Goal: Complete application form: Complete application form

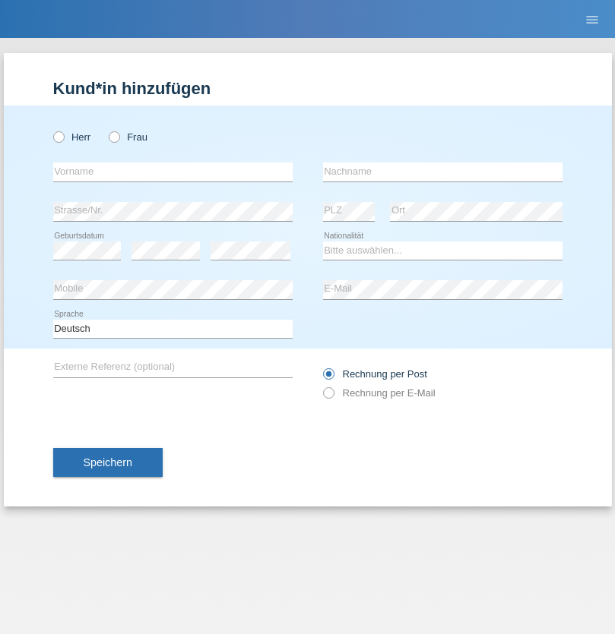
radio input "true"
click at [172, 172] on input "text" at bounding box center [172, 172] width 239 height 19
type input "Stefan"
click at [442, 172] on input "text" at bounding box center [442, 172] width 239 height 19
type input "Bratschek"
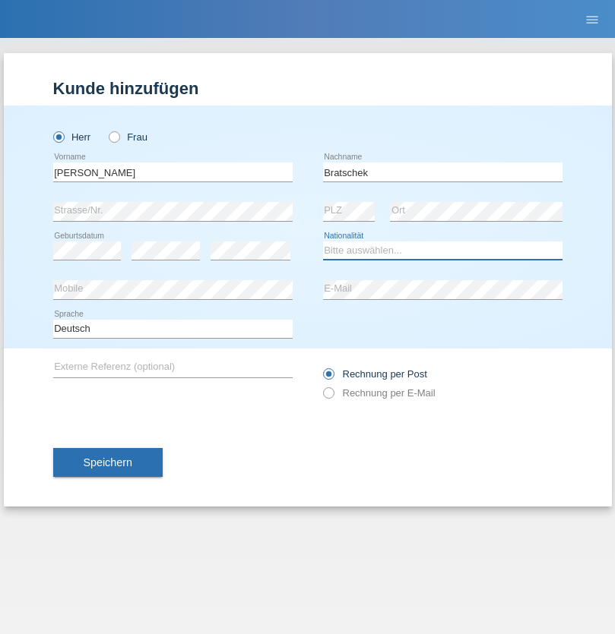
select select "DE"
select select "C"
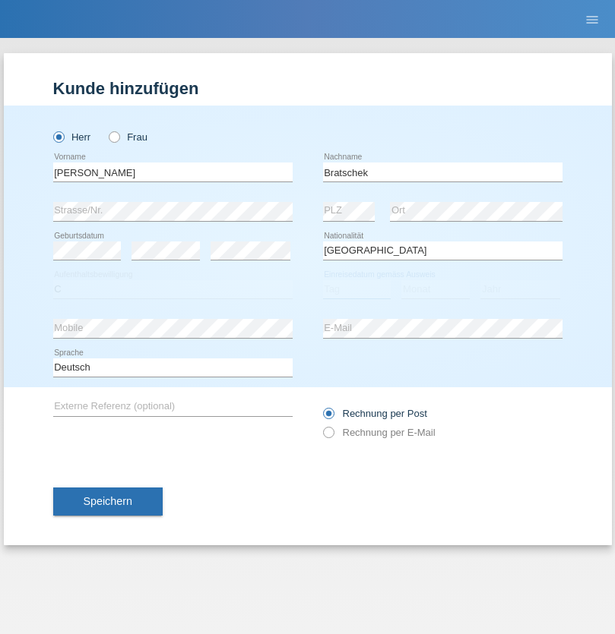
select select "22"
select select "03"
select select "2009"
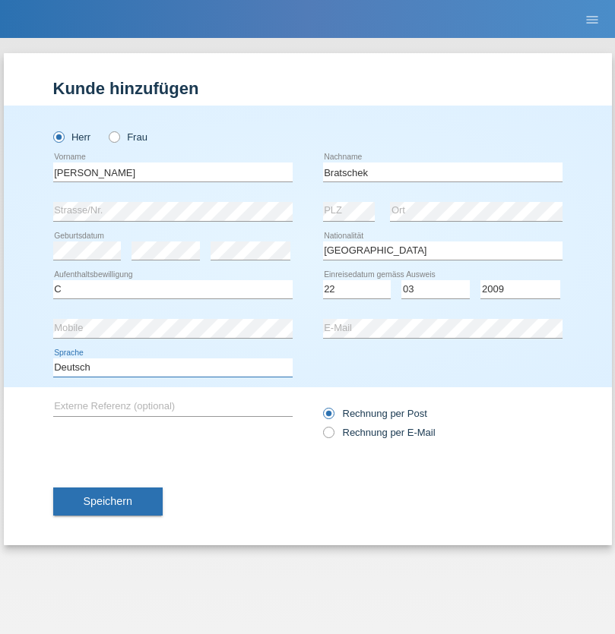
select select "en"
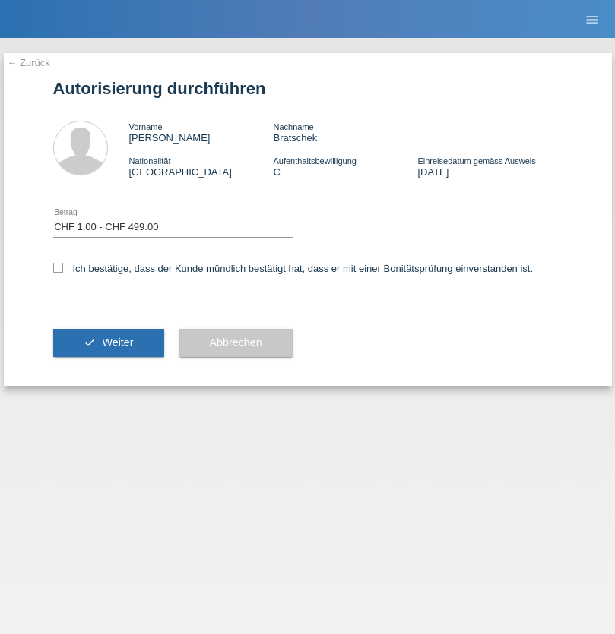
select select "1"
checkbox input "true"
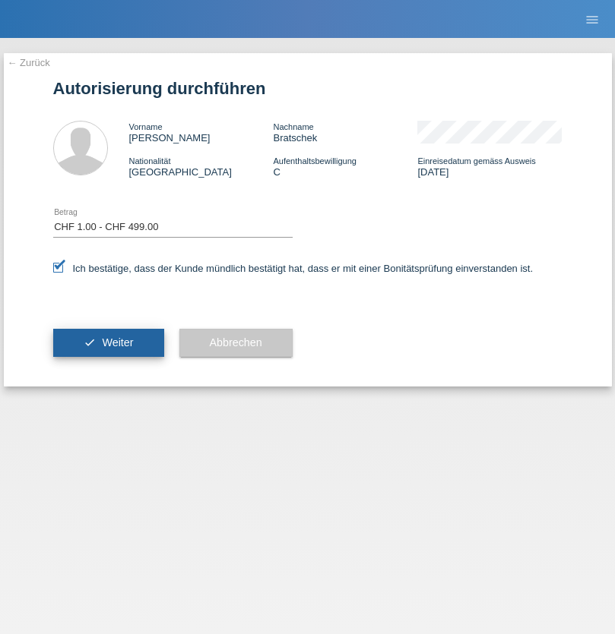
click at [108, 343] on span "Weiter" at bounding box center [117, 343] width 31 height 12
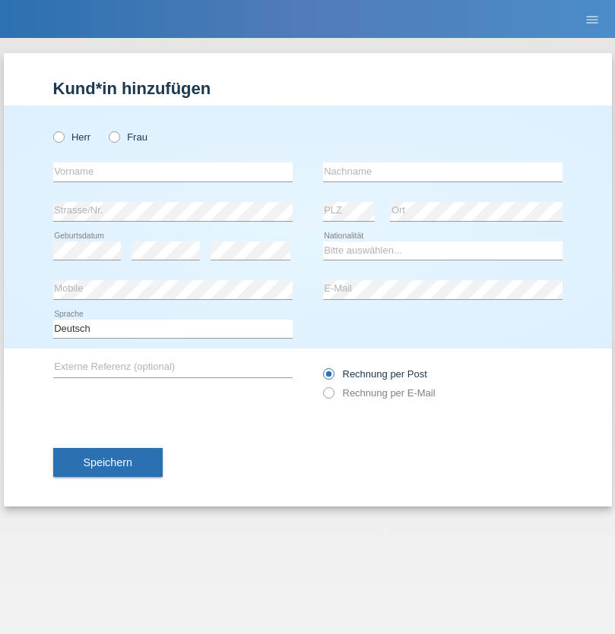
radio input "true"
click at [172, 172] on input "text" at bounding box center [172, 172] width 239 height 19
type input "Serafina"
click at [442, 172] on input "text" at bounding box center [442, 172] width 239 height 19
type input "Shehu"
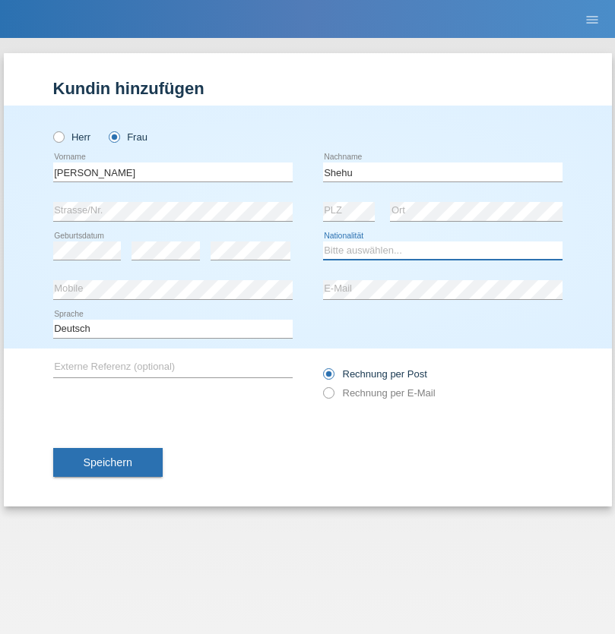
select select "CH"
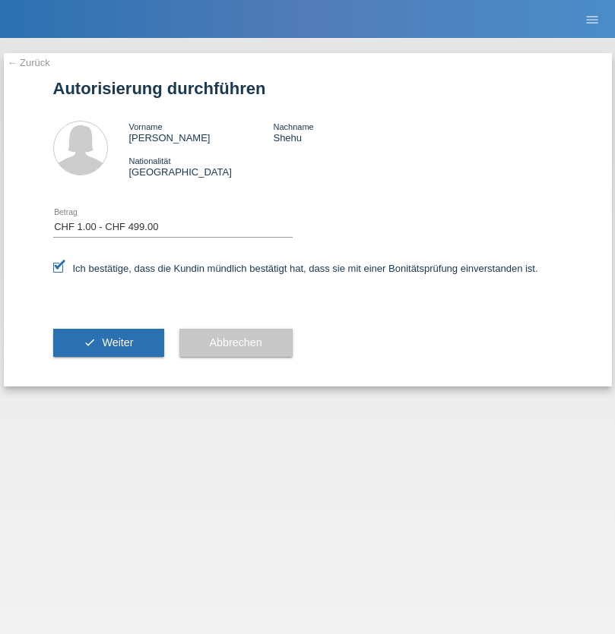
select select "1"
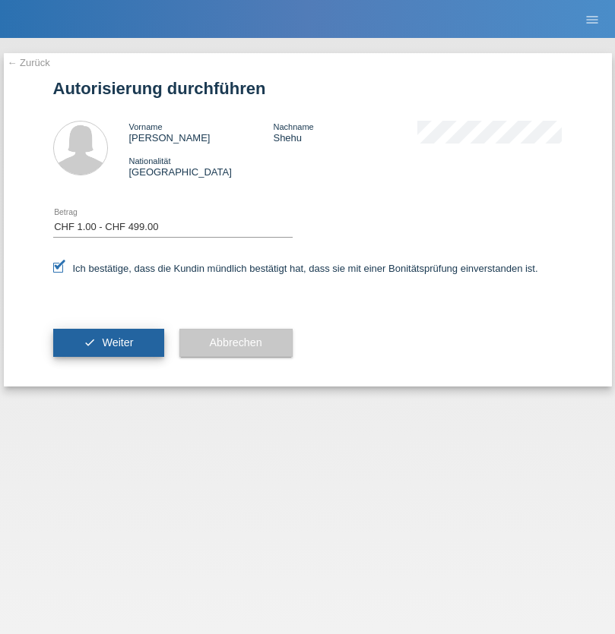
click at [108, 343] on span "Weiter" at bounding box center [117, 343] width 31 height 12
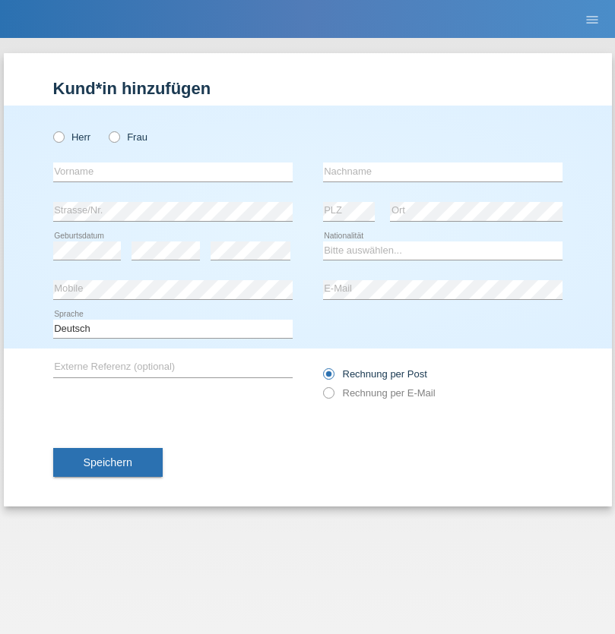
radio input "true"
click at [172, 172] on input "text" at bounding box center [172, 172] width 239 height 19
type input "Laudiceia"
click at [442, 172] on input "text" at bounding box center [442, 172] width 239 height 19
type input "Shehu"
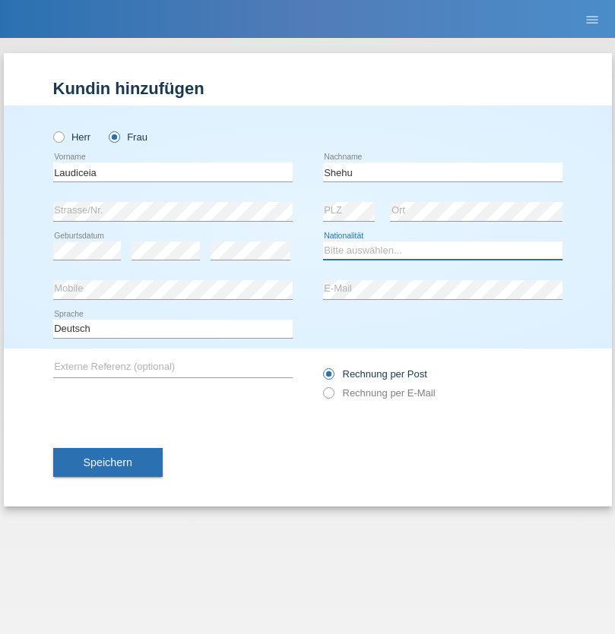
select select "CH"
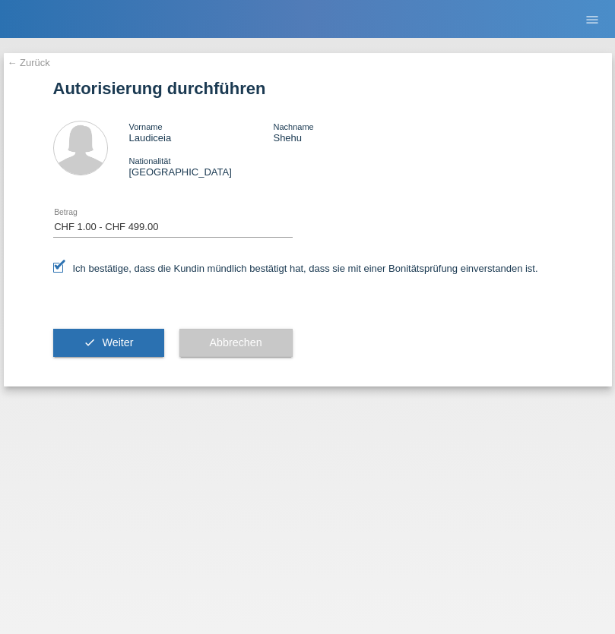
select select "1"
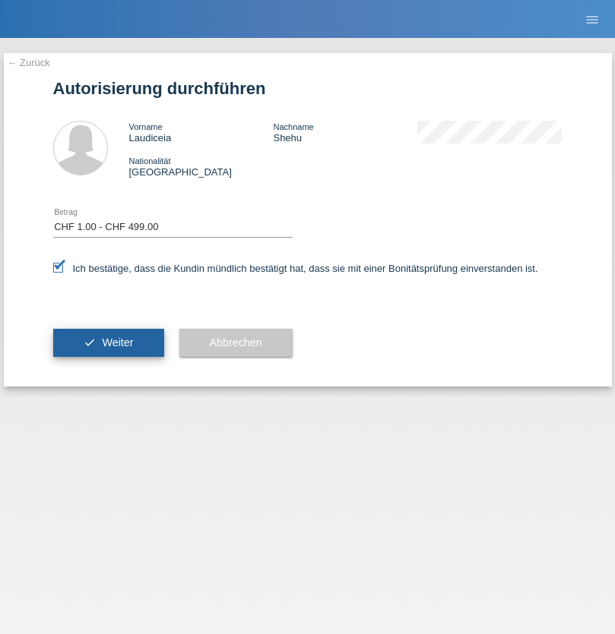
click at [108, 343] on span "Weiter" at bounding box center [117, 343] width 31 height 12
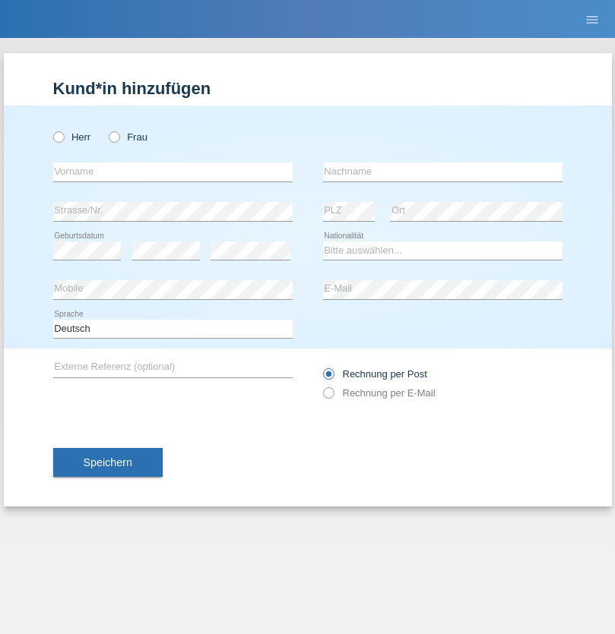
radio input "true"
click at [172, 172] on input "text" at bounding box center [172, 172] width 239 height 19
type input "Laudiceia"
click at [442, 172] on input "text" at bounding box center [442, 172] width 239 height 19
type input "Shehu"
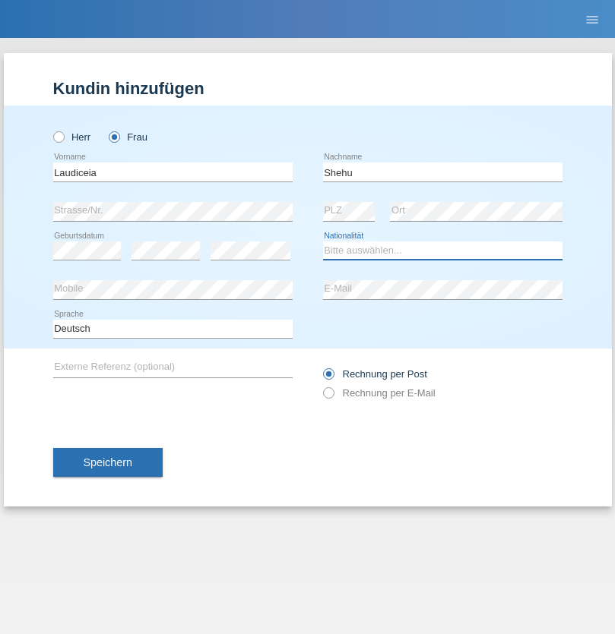
select select "CH"
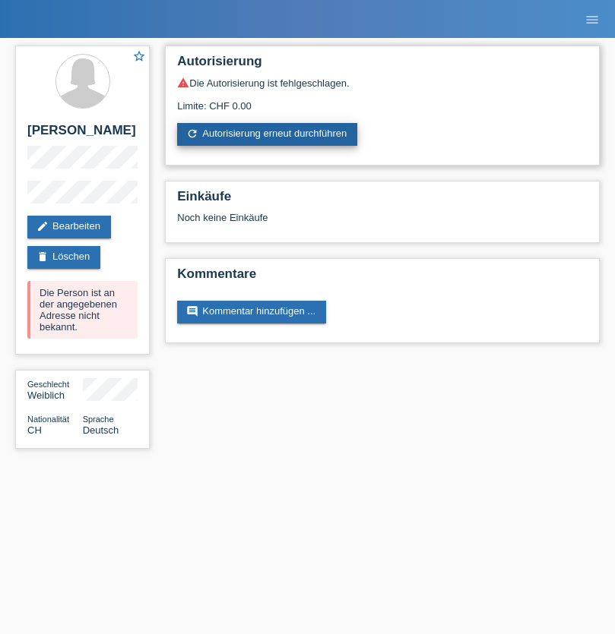
click at [268, 134] on link "refresh Autorisierung erneut durchführen" at bounding box center [267, 134] width 180 height 23
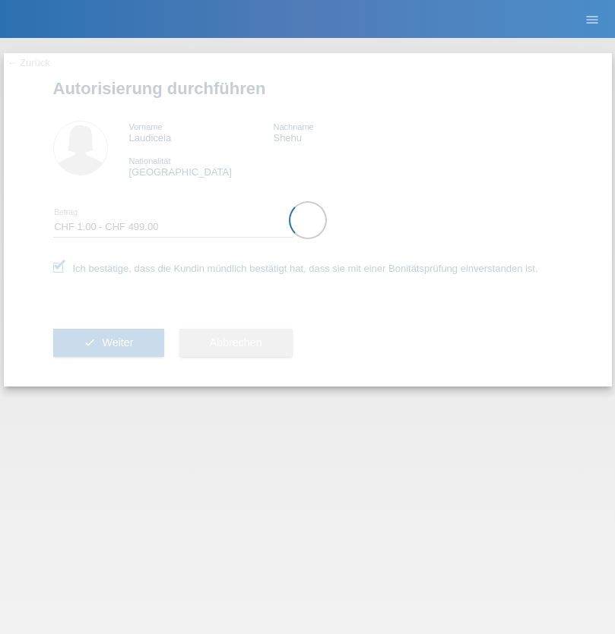
select select "1"
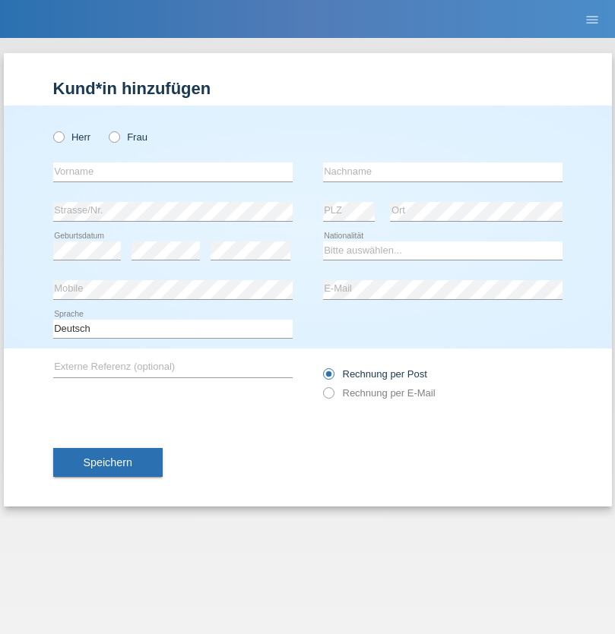
radio input "true"
click at [172, 172] on input "text" at bounding box center [172, 172] width 239 height 19
type input "Kristina"
click at [442, 172] on input "text" at bounding box center [442, 172] width 239 height 19
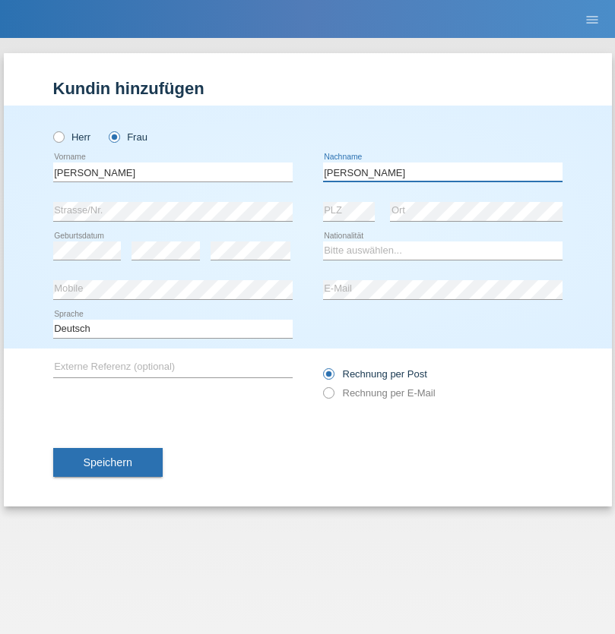
type input "[PERSON_NAME]"
select select "CH"
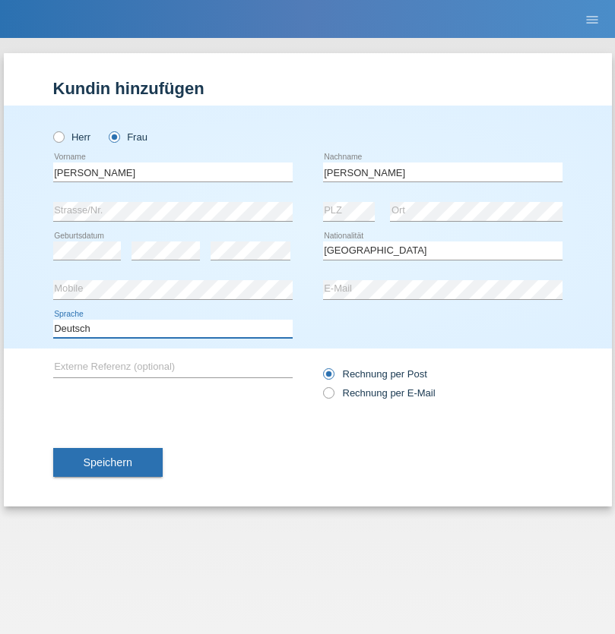
select select "en"
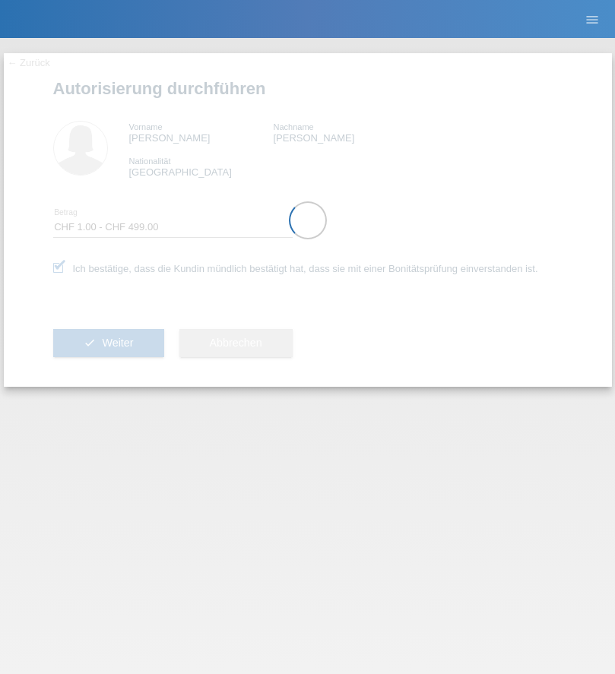
select select "1"
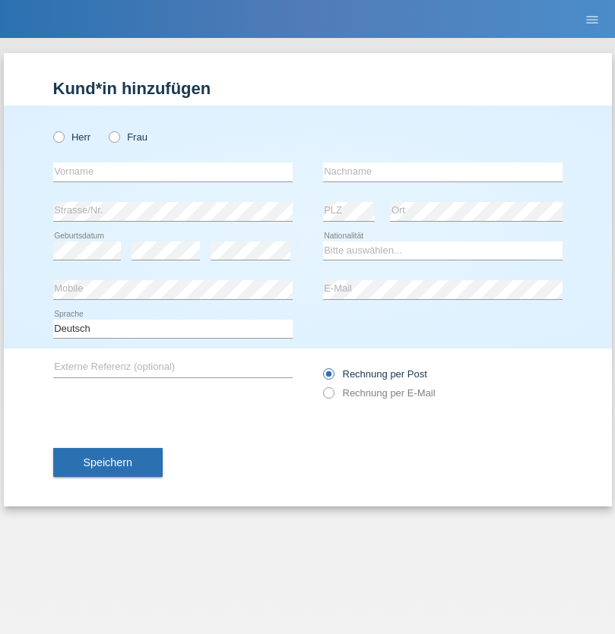
radio input "true"
click at [172, 172] on input "text" at bounding box center [172, 172] width 239 height 19
type input "Fatima"
click at [442, 172] on input "text" at bounding box center [442, 172] width 239 height 19
type input "Hodzic"
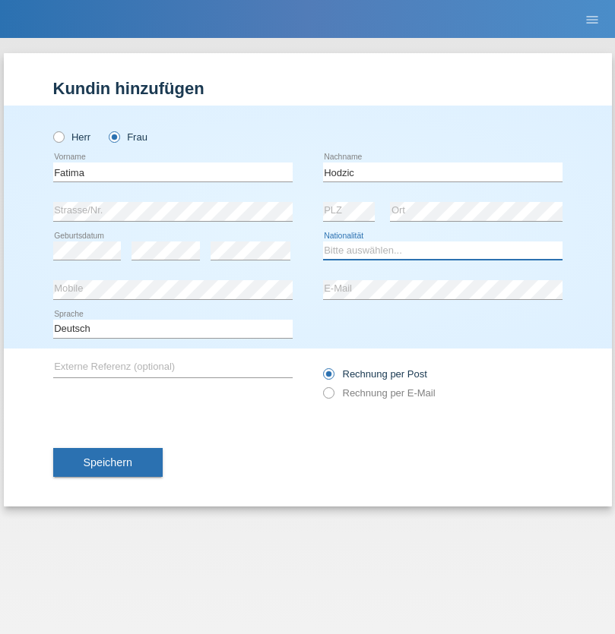
select select "CH"
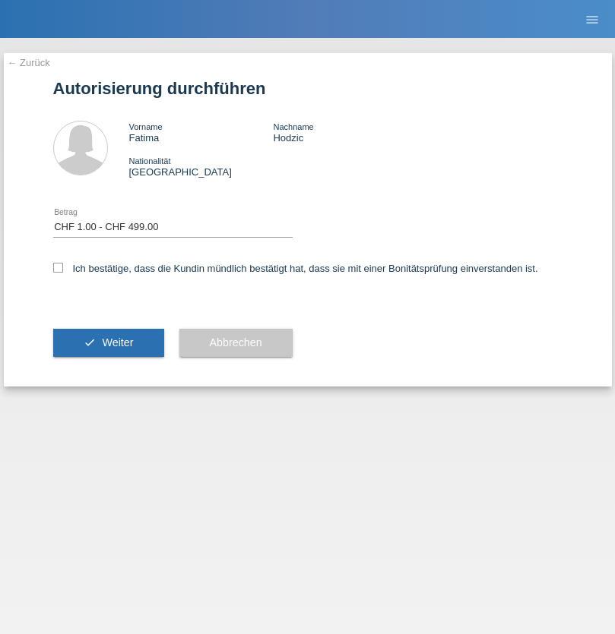
select select "1"
checkbox input "true"
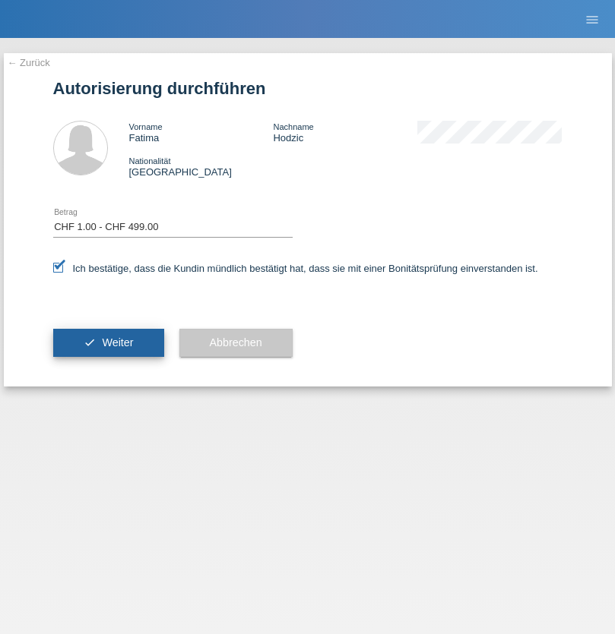
click at [108, 343] on span "Weiter" at bounding box center [117, 343] width 31 height 12
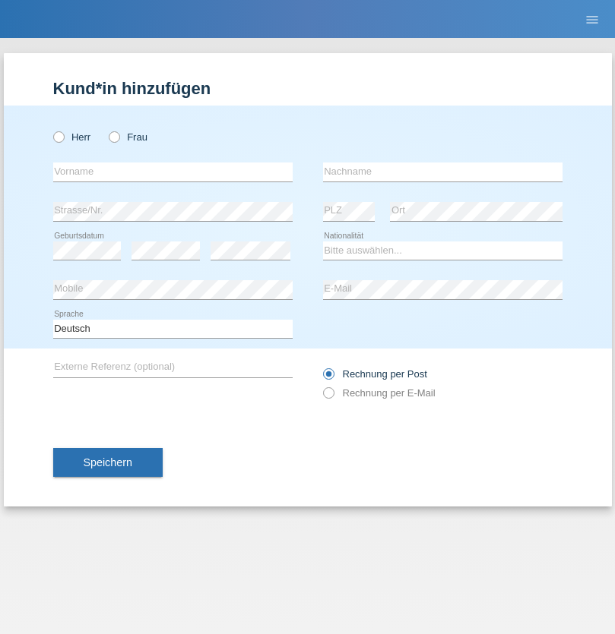
radio input "true"
click at [172, 172] on input "text" at bounding box center [172, 172] width 239 height 19
type input "[PERSON_NAME]"
click at [442, 172] on input "text" at bounding box center [442, 172] width 239 height 19
type input "Gerzner"
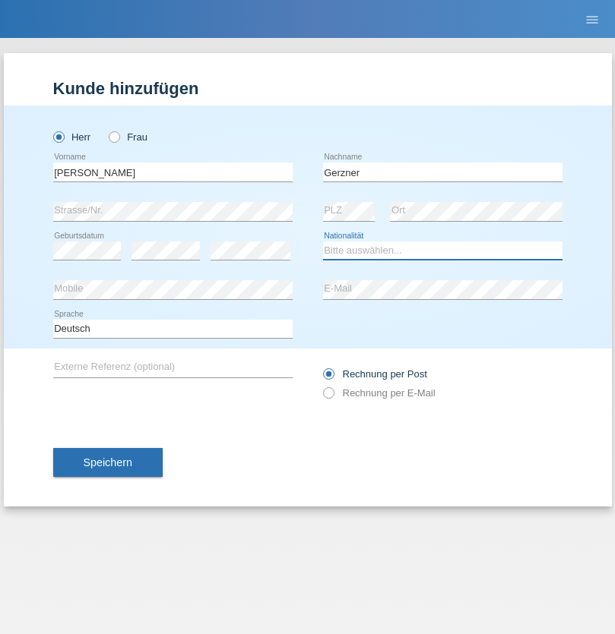
select select "CH"
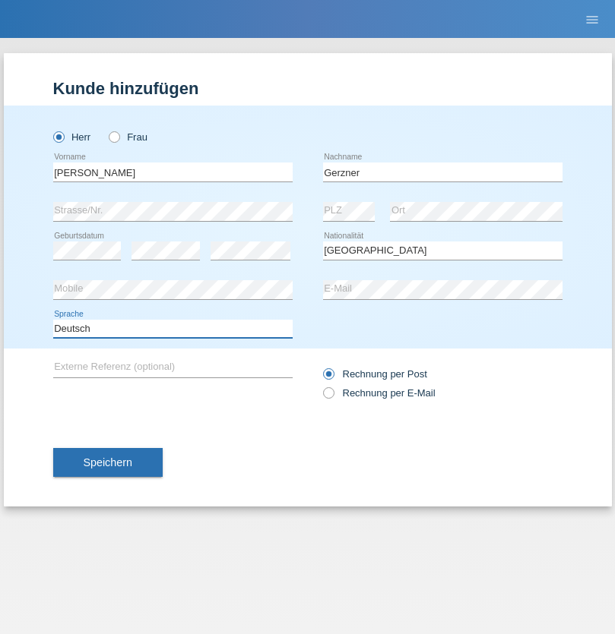
select select "en"
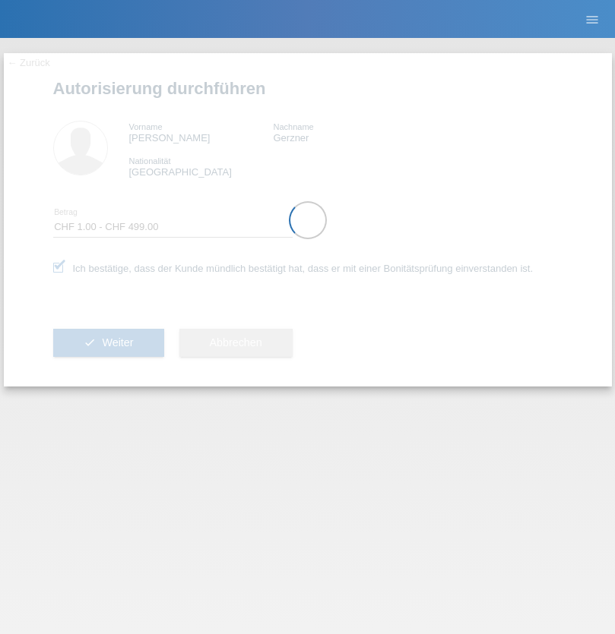
select select "1"
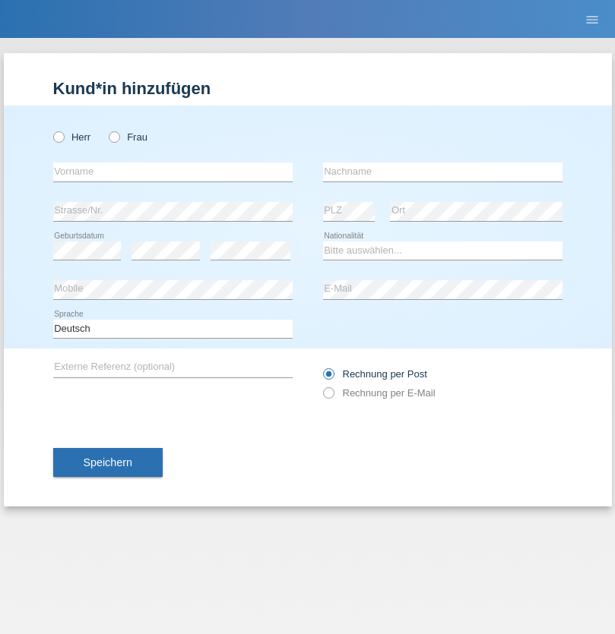
radio input "true"
click at [172, 172] on input "text" at bounding box center [172, 172] width 239 height 19
type input "D’Amuri"
click at [442, 172] on input "text" at bounding box center [442, 172] width 239 height 19
type input "[PERSON_NAME]"
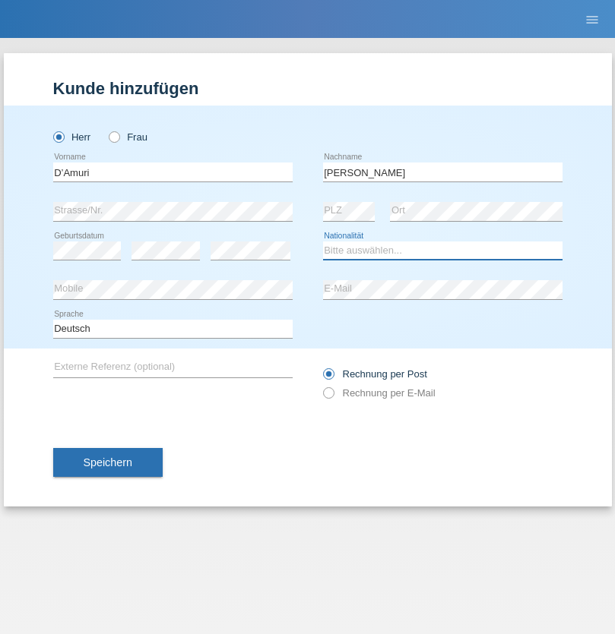
select select "CH"
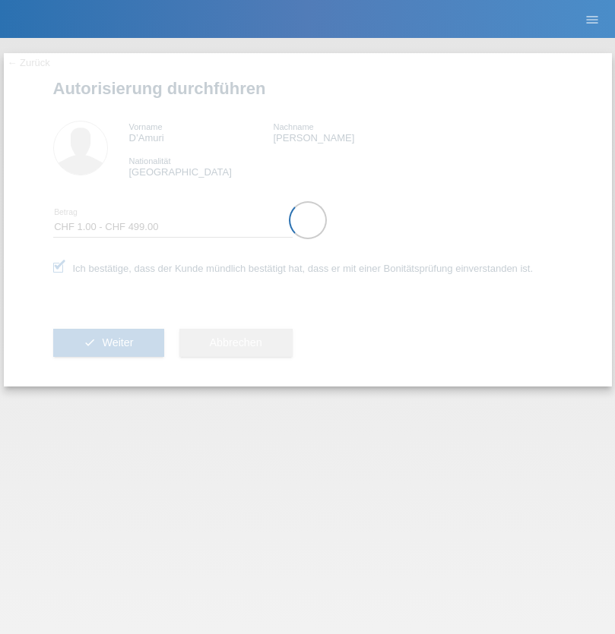
select select "1"
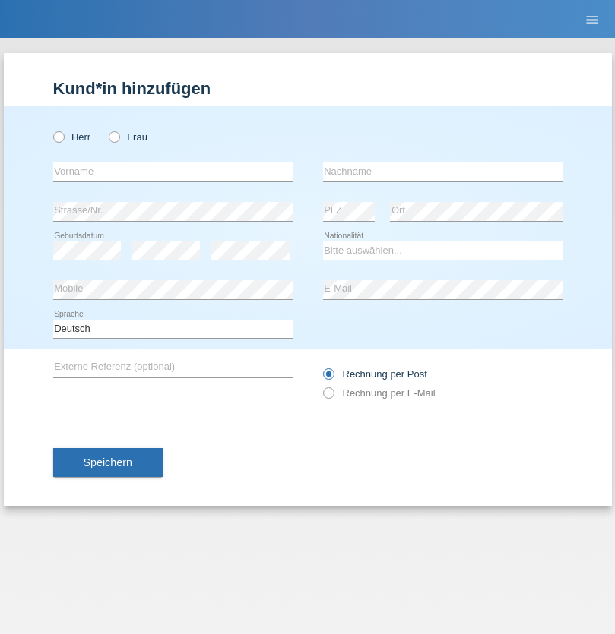
radio input "true"
click at [172, 172] on input "text" at bounding box center [172, 172] width 239 height 19
type input "D’Amuri"
click at [442, 172] on input "text" at bounding box center [442, 172] width 239 height 19
type input "Kevin"
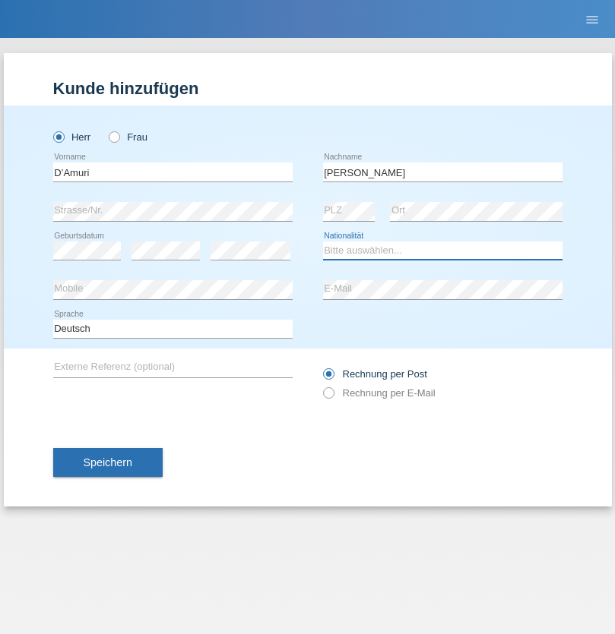
select select "CH"
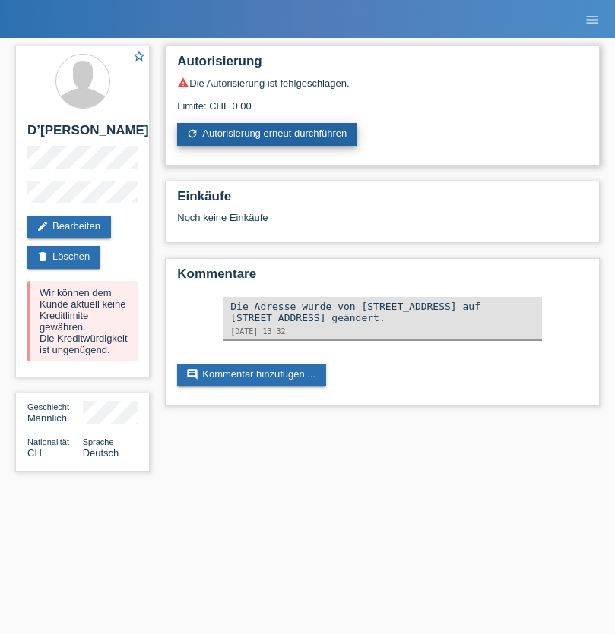
click at [268, 134] on link "refresh Autorisierung erneut durchführen" at bounding box center [267, 134] width 180 height 23
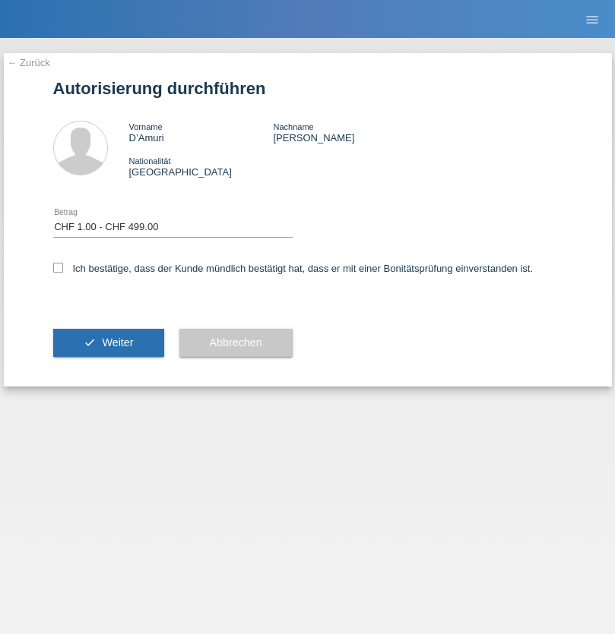
select select "1"
checkbox input "true"
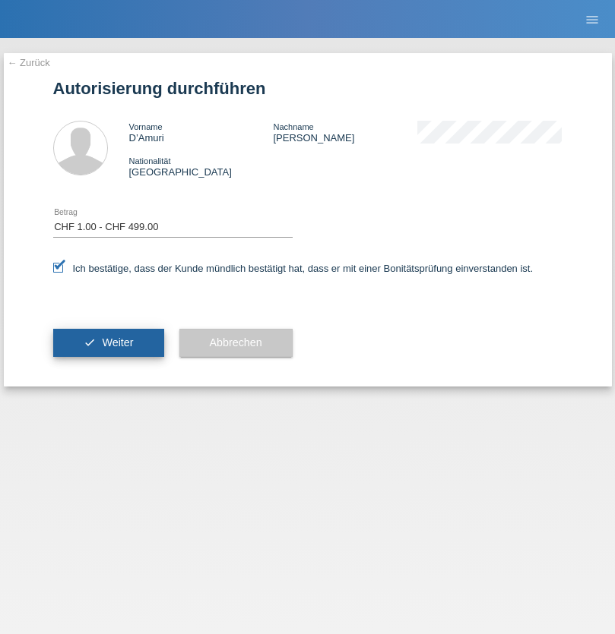
click at [108, 343] on span "Weiter" at bounding box center [117, 343] width 31 height 12
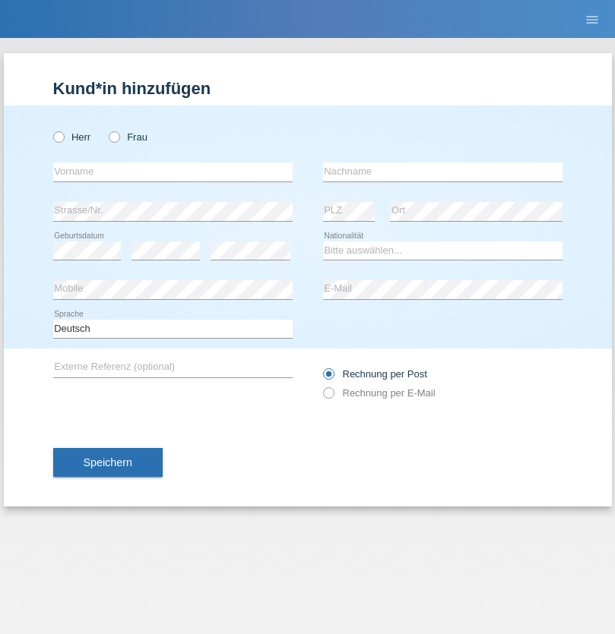
radio input "true"
click at [172, 172] on input "text" at bounding box center [172, 172] width 239 height 19
type input "Csaba"
click at [442, 172] on input "text" at bounding box center [442, 172] width 239 height 19
type input "Parti"
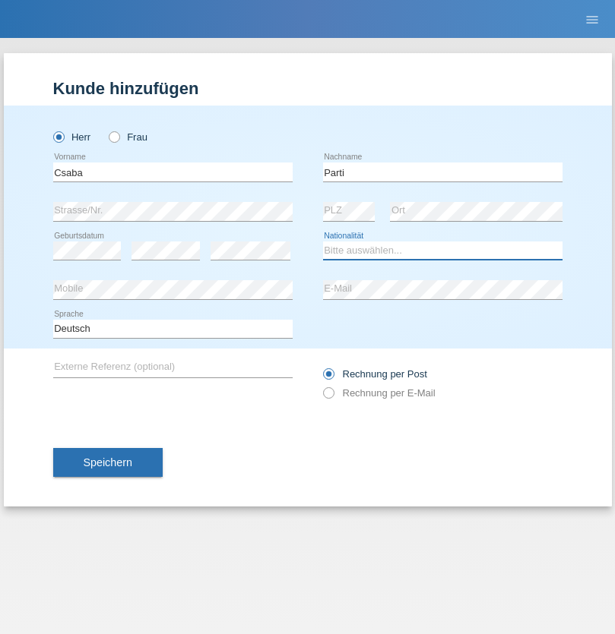
select select "HU"
select select "C"
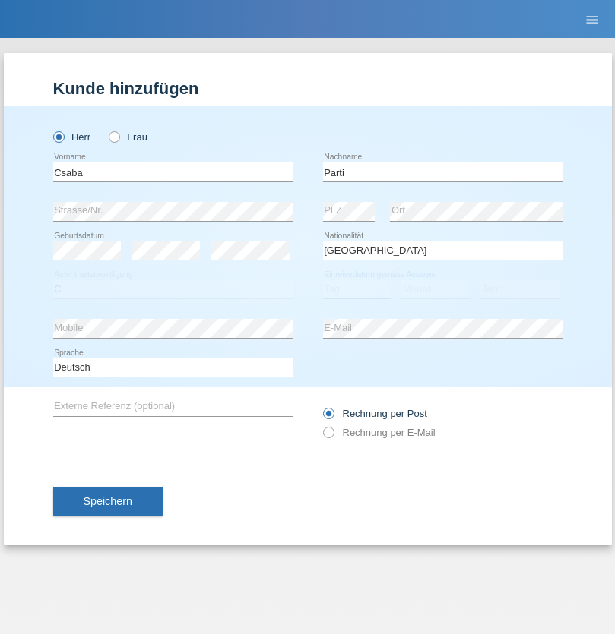
select select "23"
select select "06"
select select "2021"
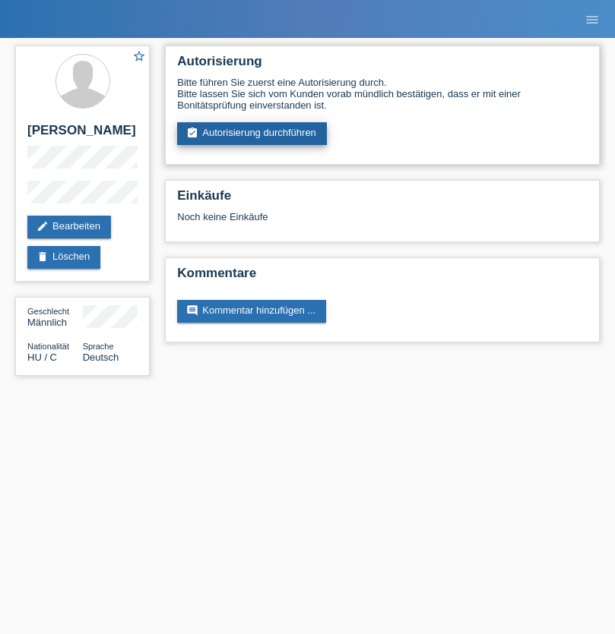
click at [252, 134] on link "assignment_turned_in Autorisierung durchführen" at bounding box center [252, 133] width 150 height 23
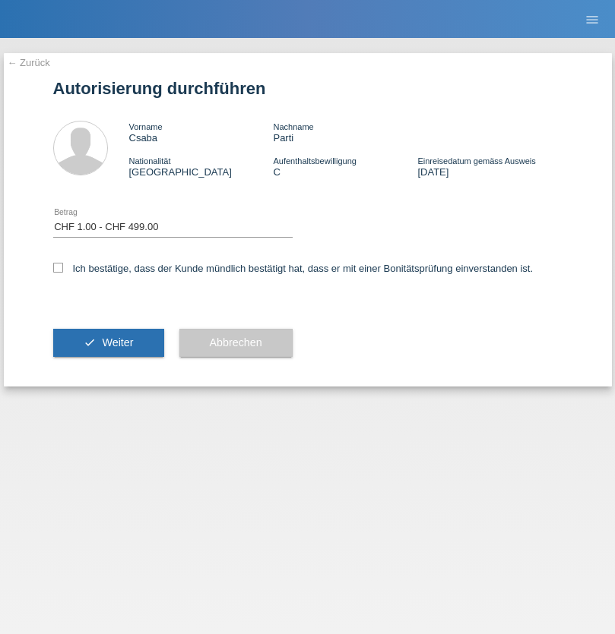
select select "1"
checkbox input "true"
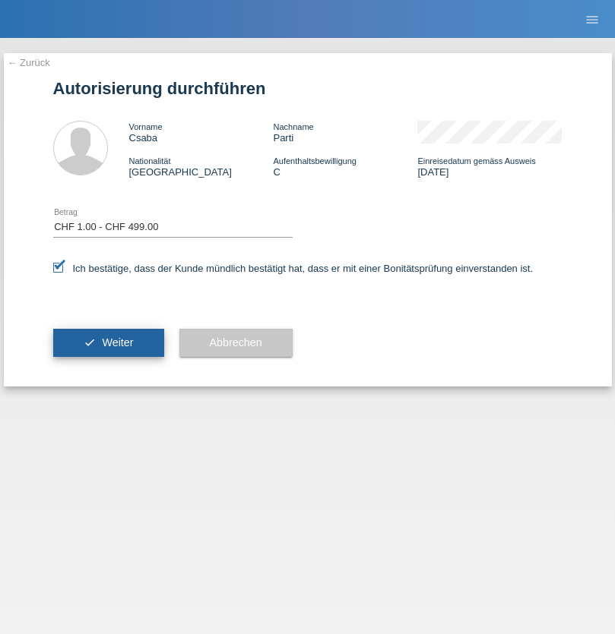
click at [108, 343] on span "Weiter" at bounding box center [117, 343] width 31 height 12
